Goal: Task Accomplishment & Management: Use online tool/utility

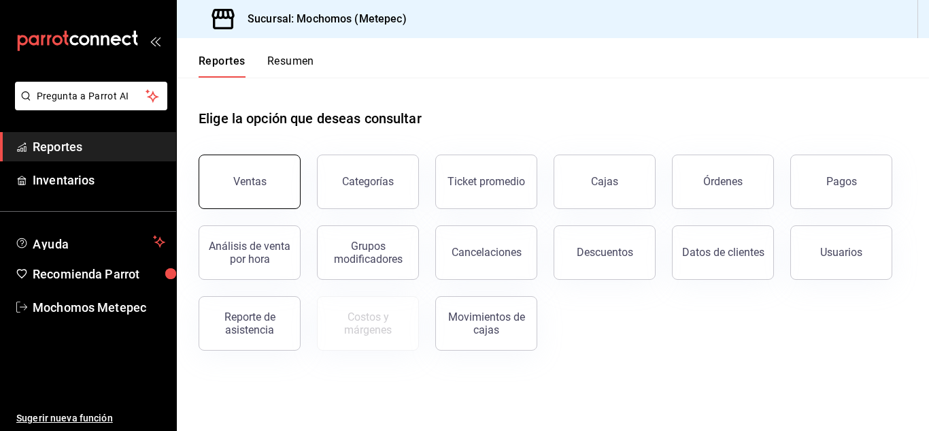
click at [270, 184] on button "Ventas" at bounding box center [250, 181] width 102 height 54
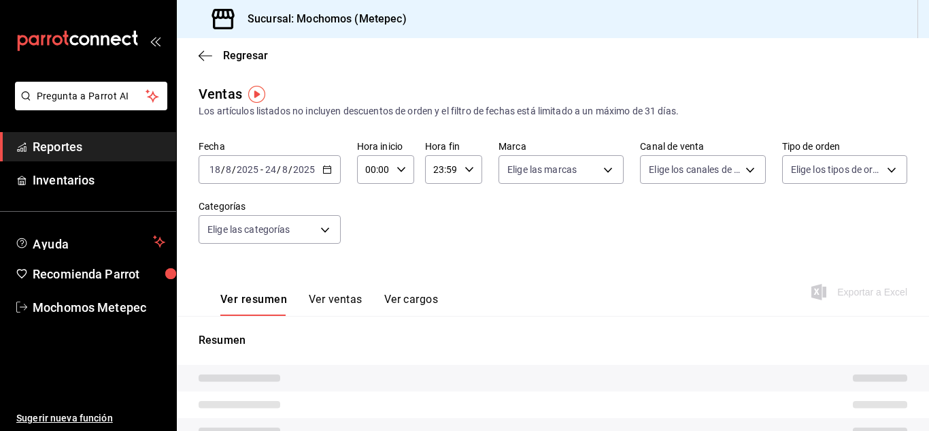
type input "05:00"
type input "PARROT,UBER_EATS,RAPPI,DIDI_FOOD,ONLINE"
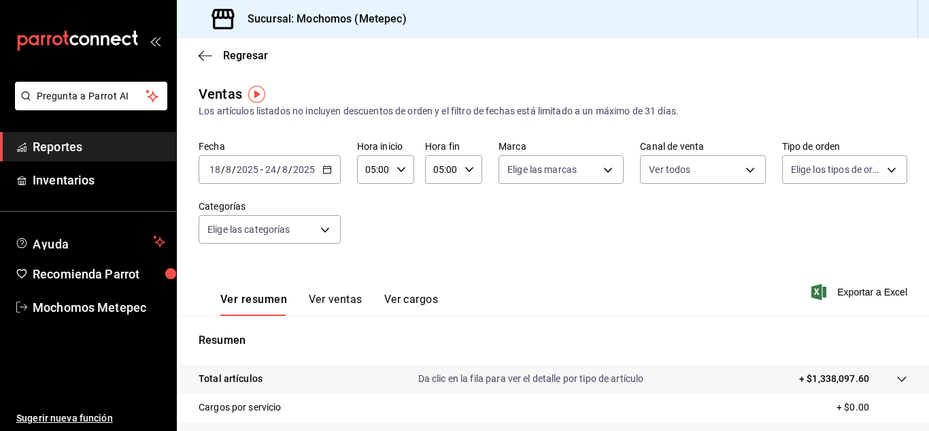
click at [327, 163] on div "[DATE] [DATE] - [DATE] [DATE]" at bounding box center [270, 169] width 142 height 29
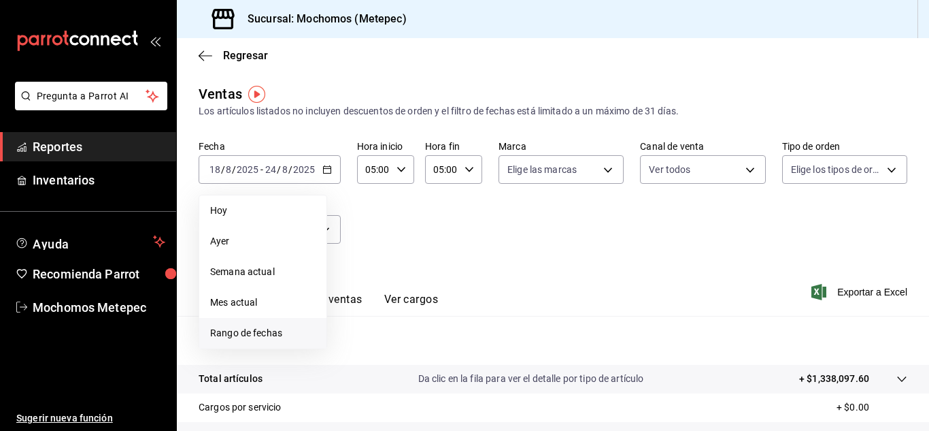
click at [267, 325] on li "Rango de fechas" at bounding box center [262, 333] width 127 height 31
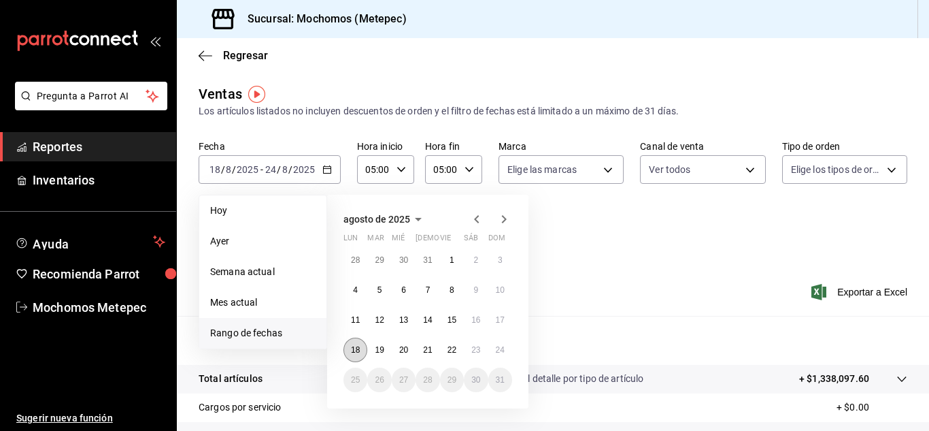
click at [359, 359] on button "18" at bounding box center [356, 350] width 24 height 24
click at [491, 350] on button "24" at bounding box center [501, 350] width 24 height 24
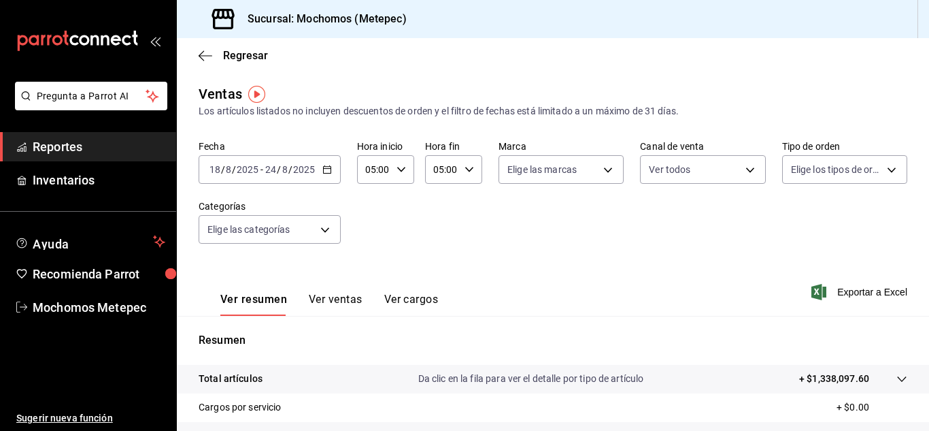
click at [396, 164] on div "05:00 Hora inicio" at bounding box center [385, 169] width 57 height 29
click at [446, 169] on div at bounding box center [464, 215] width 929 height 431
click at [446, 169] on input "05:00" at bounding box center [442, 169] width 34 height 27
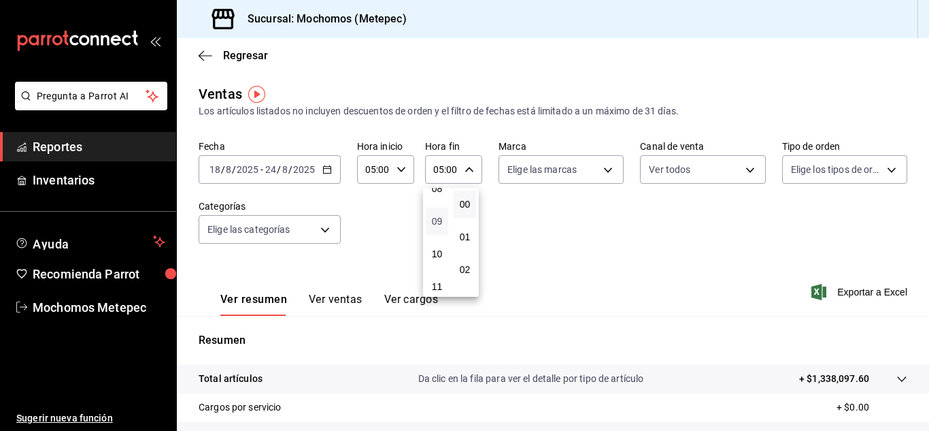
click at [438, 226] on span "09" at bounding box center [437, 221] width 6 height 11
type input "09:00"
click at [576, 180] on div at bounding box center [464, 215] width 929 height 431
click at [576, 180] on body "Pregunta a Parrot AI Reportes Inventarios Ayuda Recomienda Parrot Mochomos Mete…" at bounding box center [464, 215] width 929 height 431
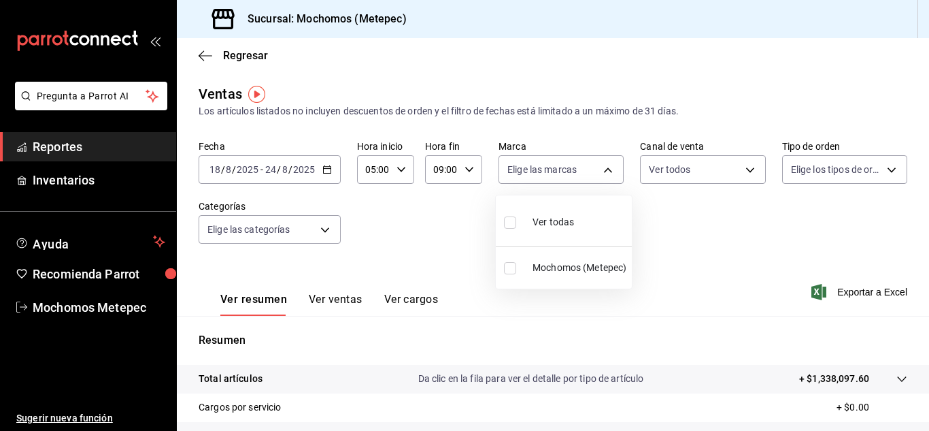
click at [508, 218] on input "checkbox" at bounding box center [510, 222] width 12 height 12
checkbox input "true"
type input "2365f74e-aa6b-4392-bdf2-72765591bddf"
checkbox input "true"
click at [693, 165] on div at bounding box center [464, 215] width 929 height 431
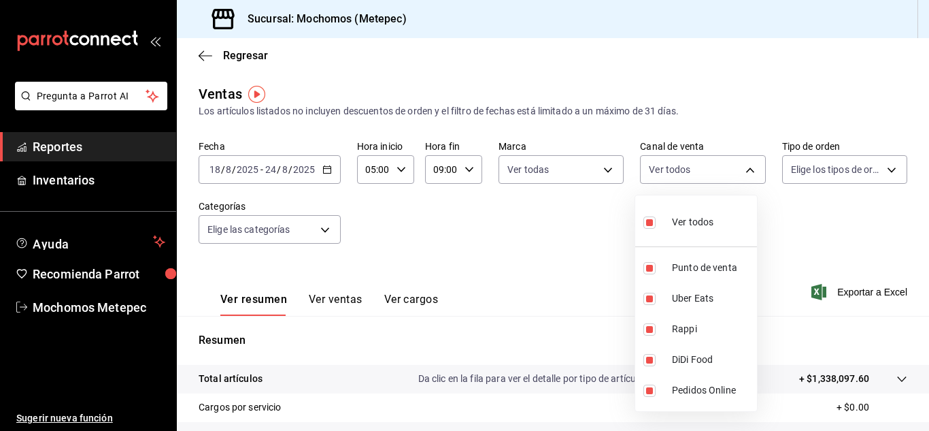
click at [693, 165] on body "Pregunta a Parrot AI Reportes Inventarios Ayuda Recomienda Parrot Mochomos Mete…" at bounding box center [464, 215] width 929 height 431
click at [825, 171] on div at bounding box center [464, 215] width 929 height 431
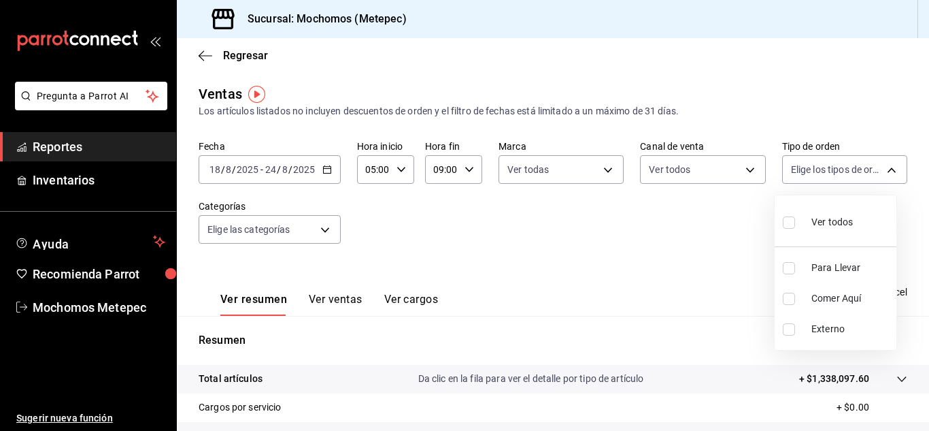
click at [825, 171] on body "Pregunta a Parrot AI Reportes Inventarios Ayuda Recomienda Parrot Mochomos Mete…" at bounding box center [464, 215] width 929 height 431
click at [791, 225] on input "checkbox" at bounding box center [789, 222] width 12 height 12
checkbox input "true"
type input "3a236ed8-2e24-47ca-8e59-ead494492482,da8509e8-5fca-4f62-958e-973104937870,EXTER…"
checkbox input "true"
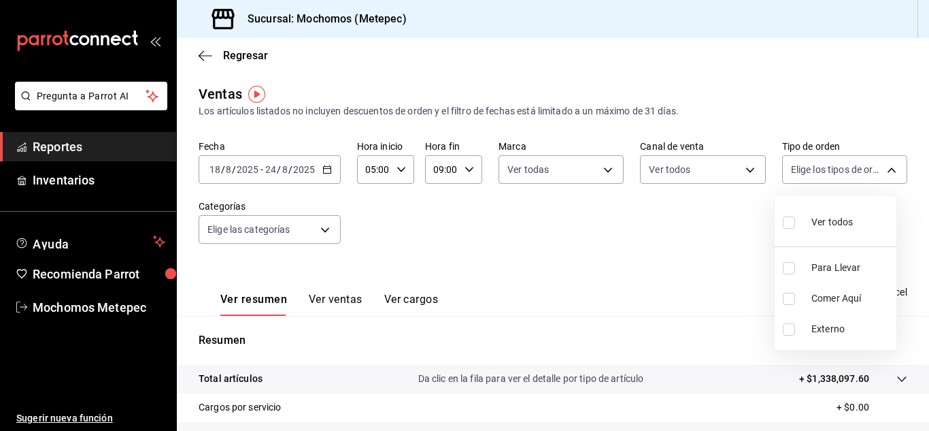
checkbox input "true"
click at [327, 232] on div at bounding box center [464, 215] width 929 height 431
click at [327, 232] on body "Pregunta a Parrot AI Reportes Inventarios Ayuda Recomienda Parrot Mochomos Mete…" at bounding box center [464, 215] width 929 height 431
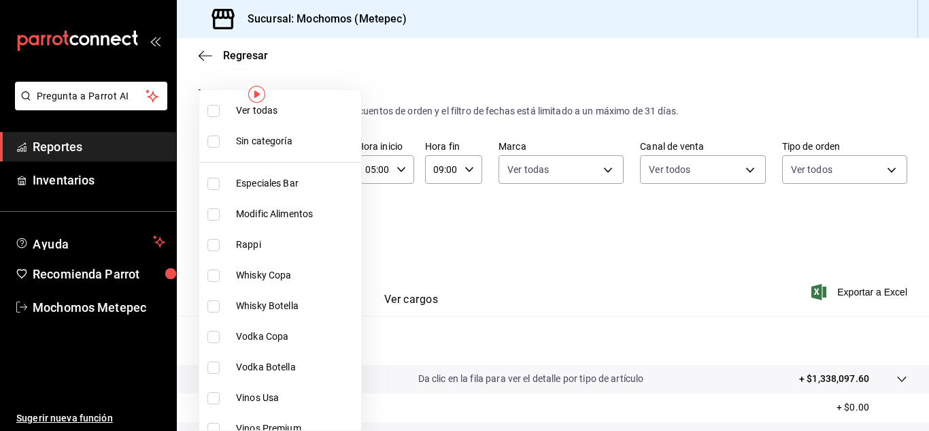
click at [212, 115] on input "checkbox" at bounding box center [214, 111] width 12 height 12
checkbox input "true"
type input "c9cbc288-c827-488d-81f5-370afefb1912,46081463-7037-4dd2-a9ab-e56ff6a8fa7c,bf958…"
checkbox input "true"
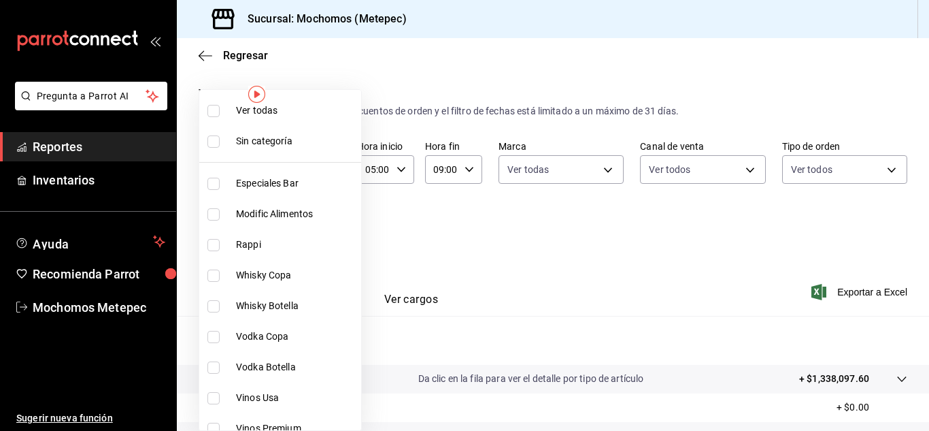
checkbox input "true"
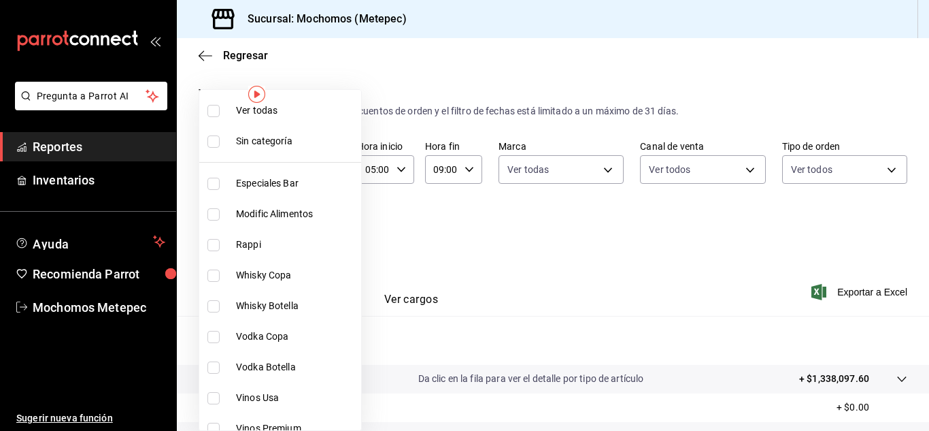
checkbox input "true"
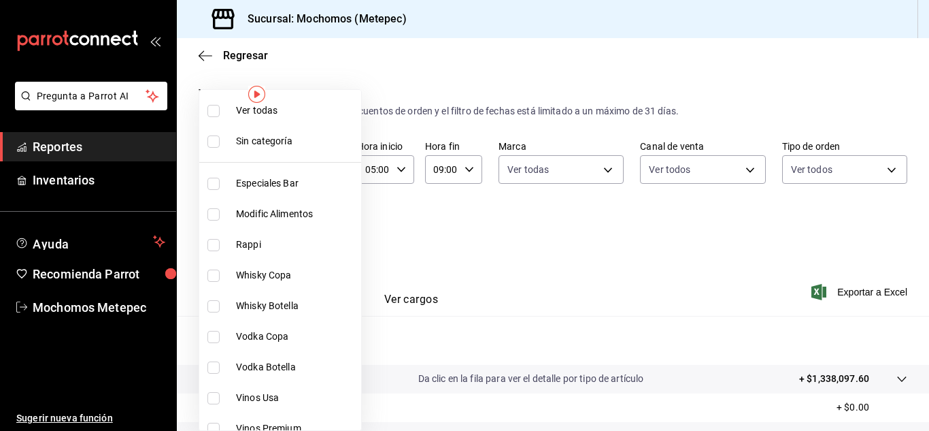
checkbox input "true"
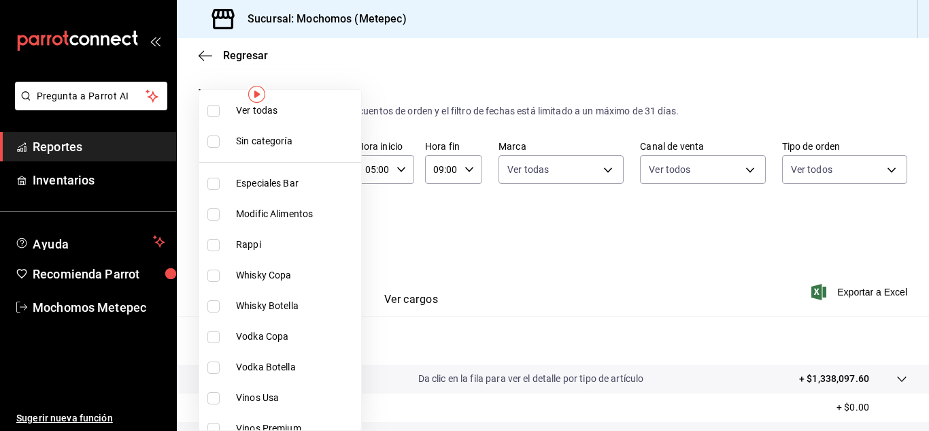
checkbox input "true"
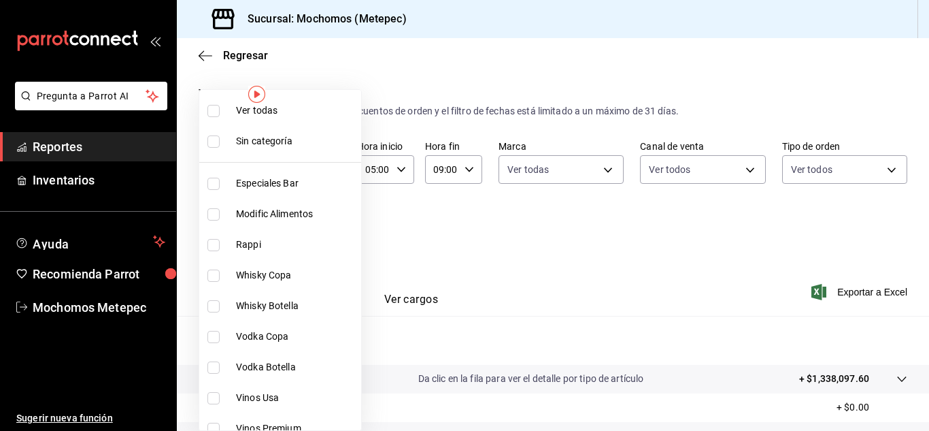
checkbox input "true"
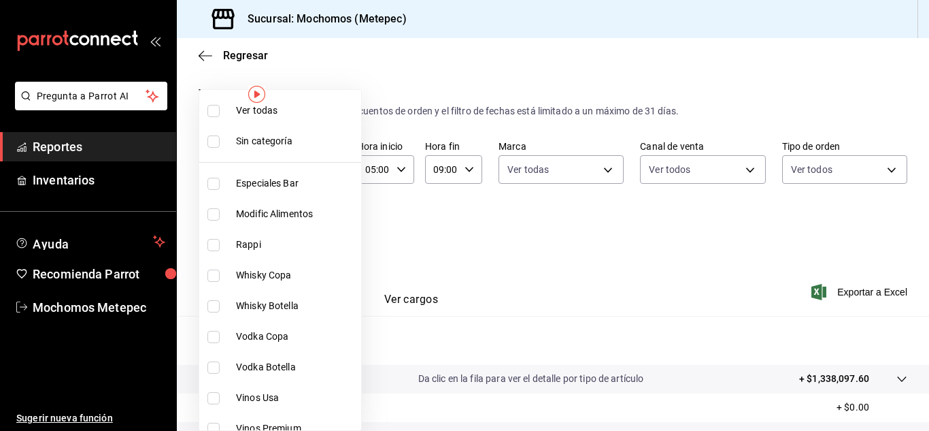
checkbox input "true"
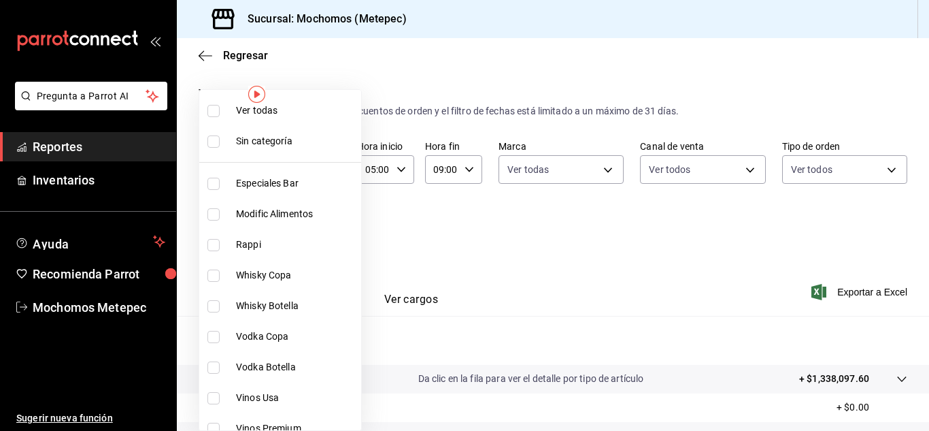
checkbox input "true"
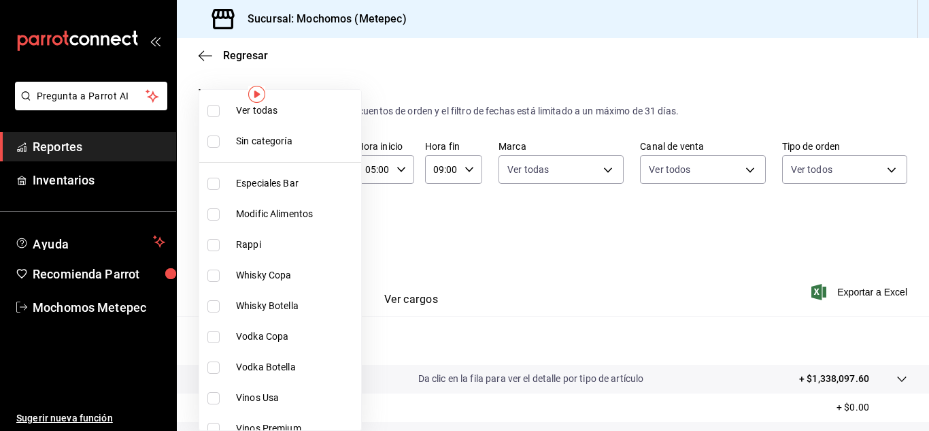
checkbox input "true"
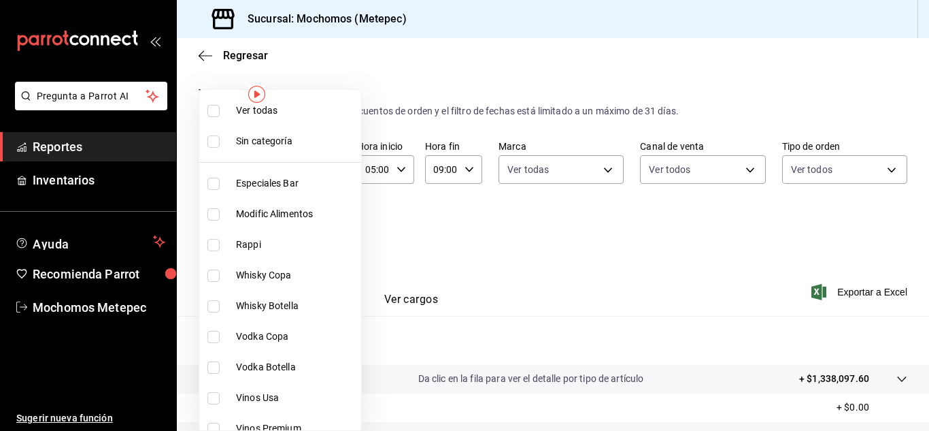
checkbox input "true"
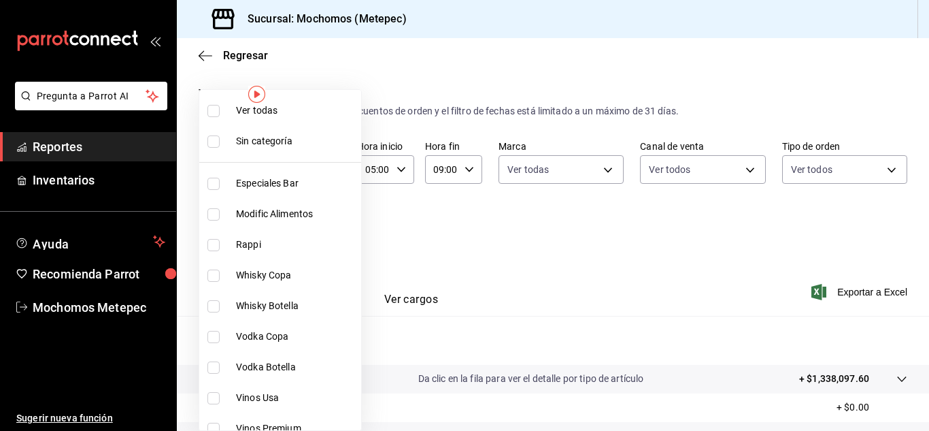
checkbox input "true"
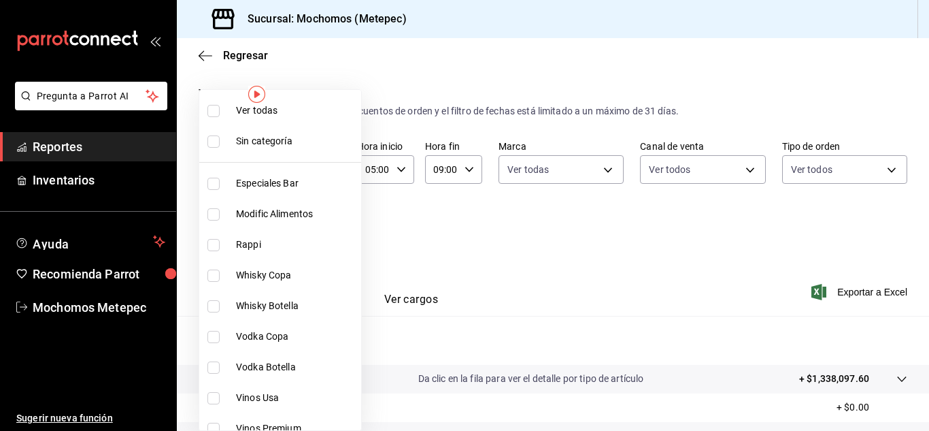
checkbox input "true"
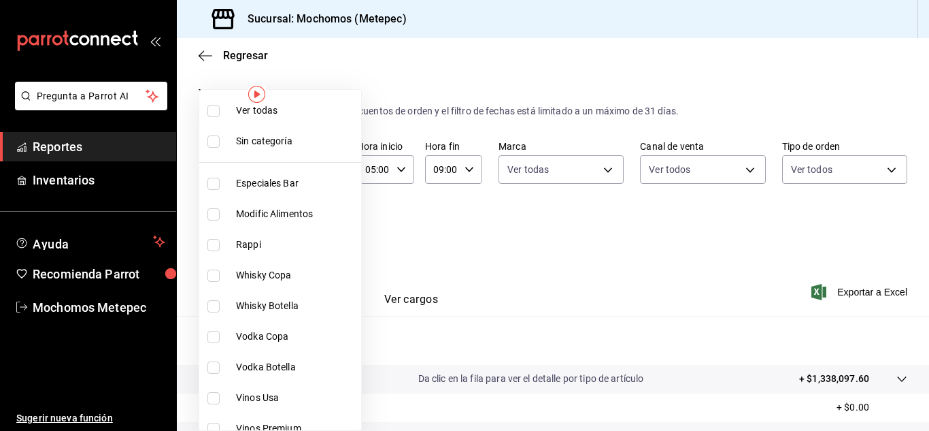
checkbox input "true"
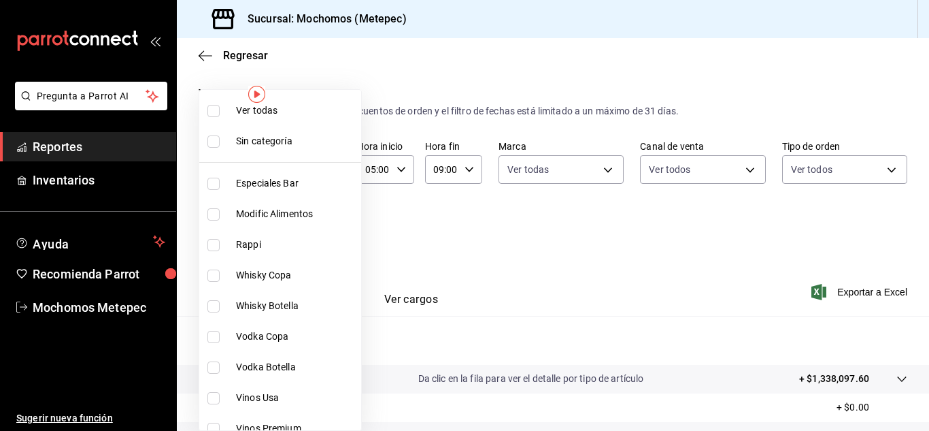
checkbox input "true"
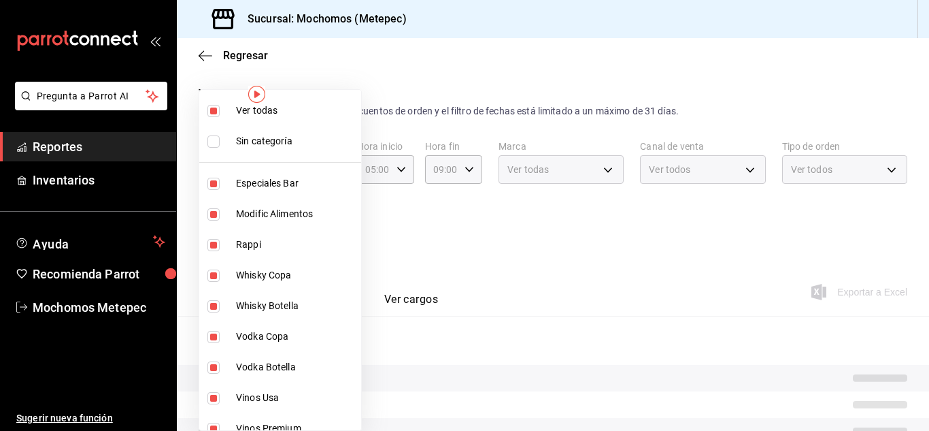
click at [552, 284] on div at bounding box center [464, 215] width 929 height 431
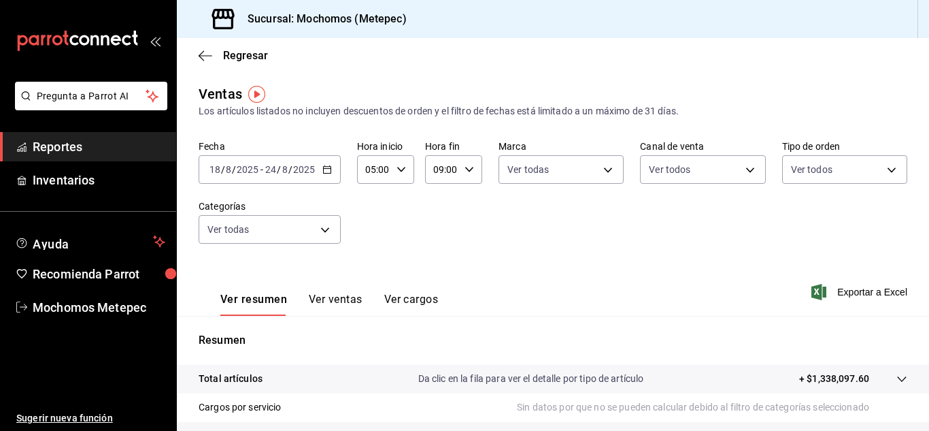
click at [327, 169] on icon "button" at bounding box center [328, 170] width 10 height 10
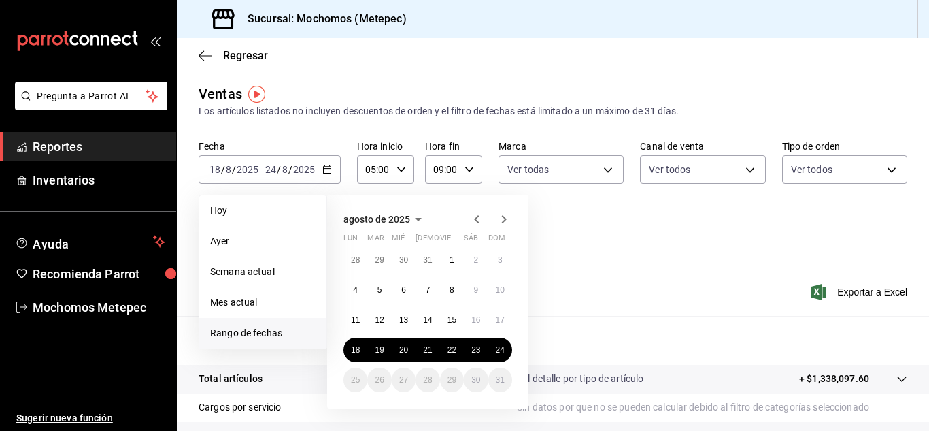
click at [737, 312] on div "Ver resumen Ver ventas Ver cargos Exportar a Excel" at bounding box center [553, 288] width 753 height 56
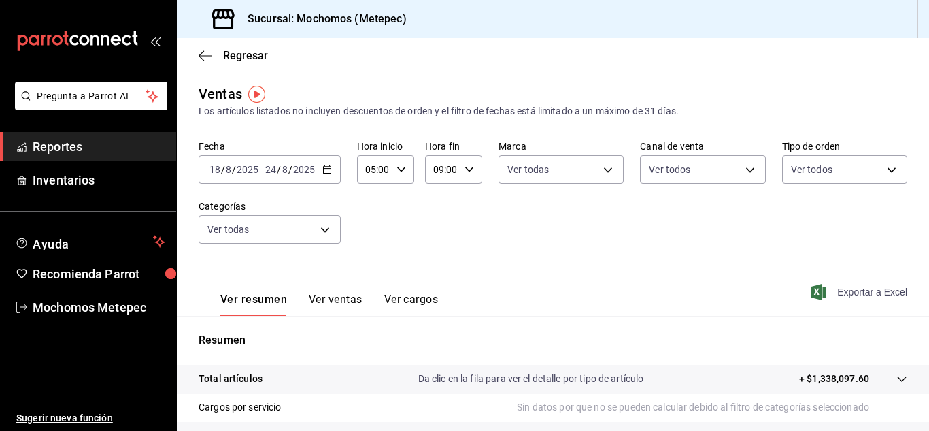
click at [863, 297] on span "Exportar a Excel" at bounding box center [860, 292] width 93 height 16
